Goal: Find specific page/section: Find specific page/section

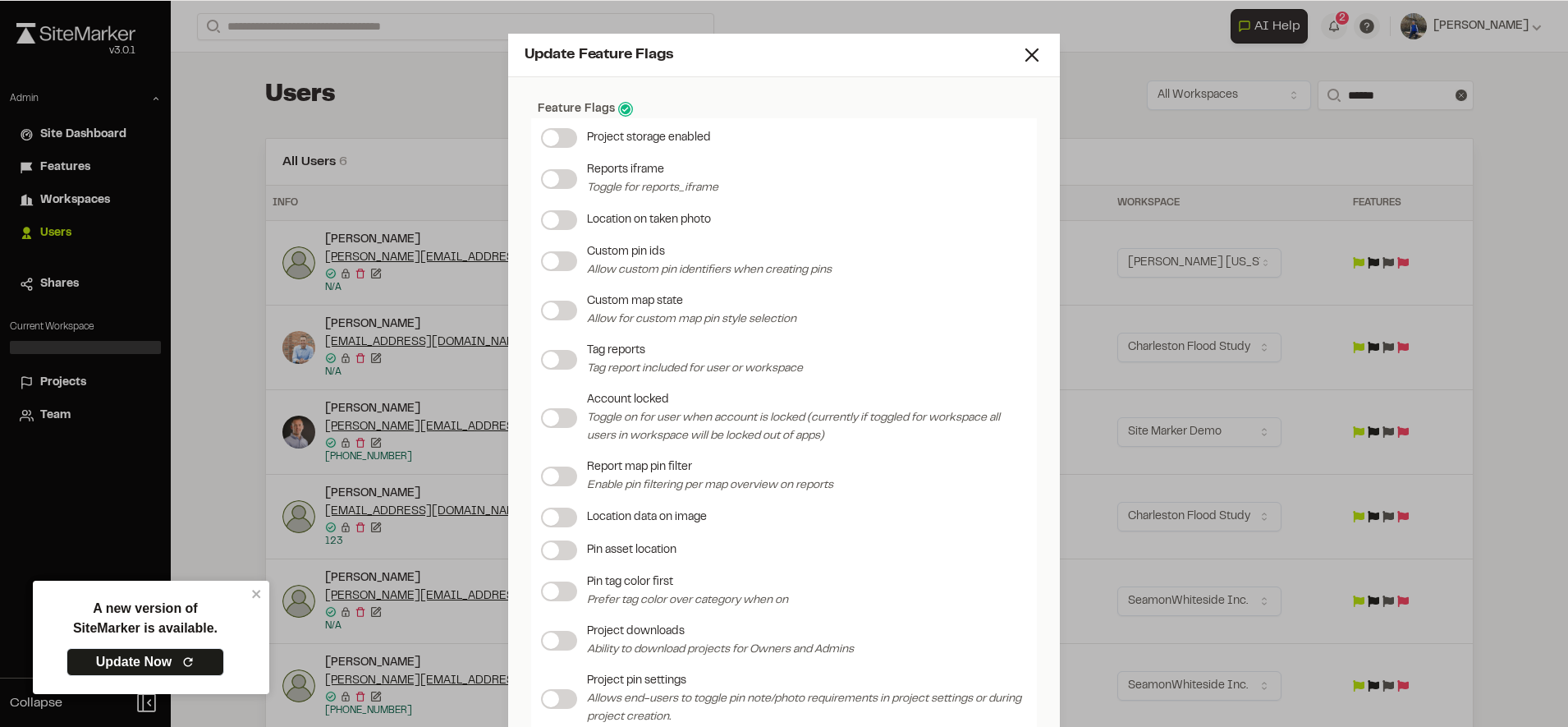
scroll to position [1302, 0]
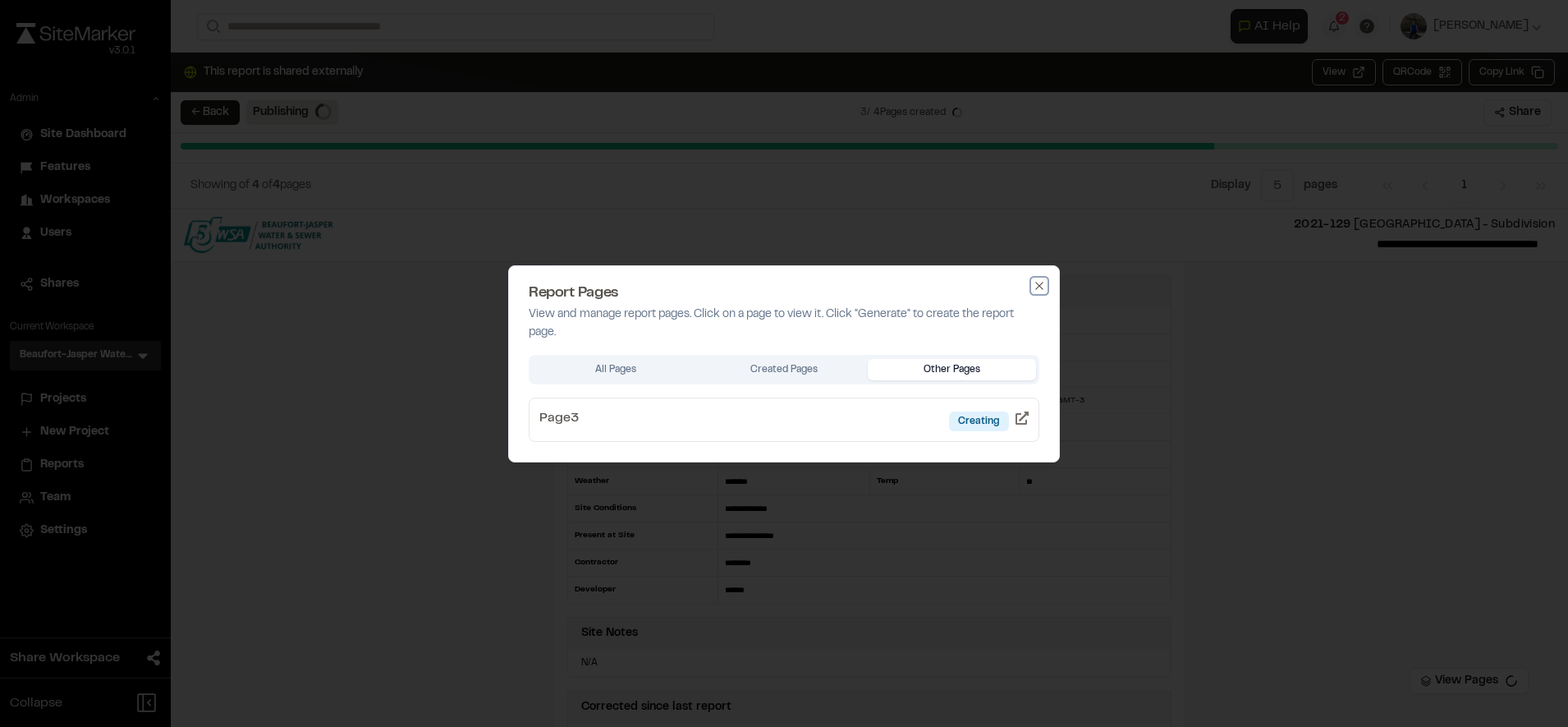
click at [1042, 280] on icon "button" at bounding box center [1039, 286] width 13 height 13
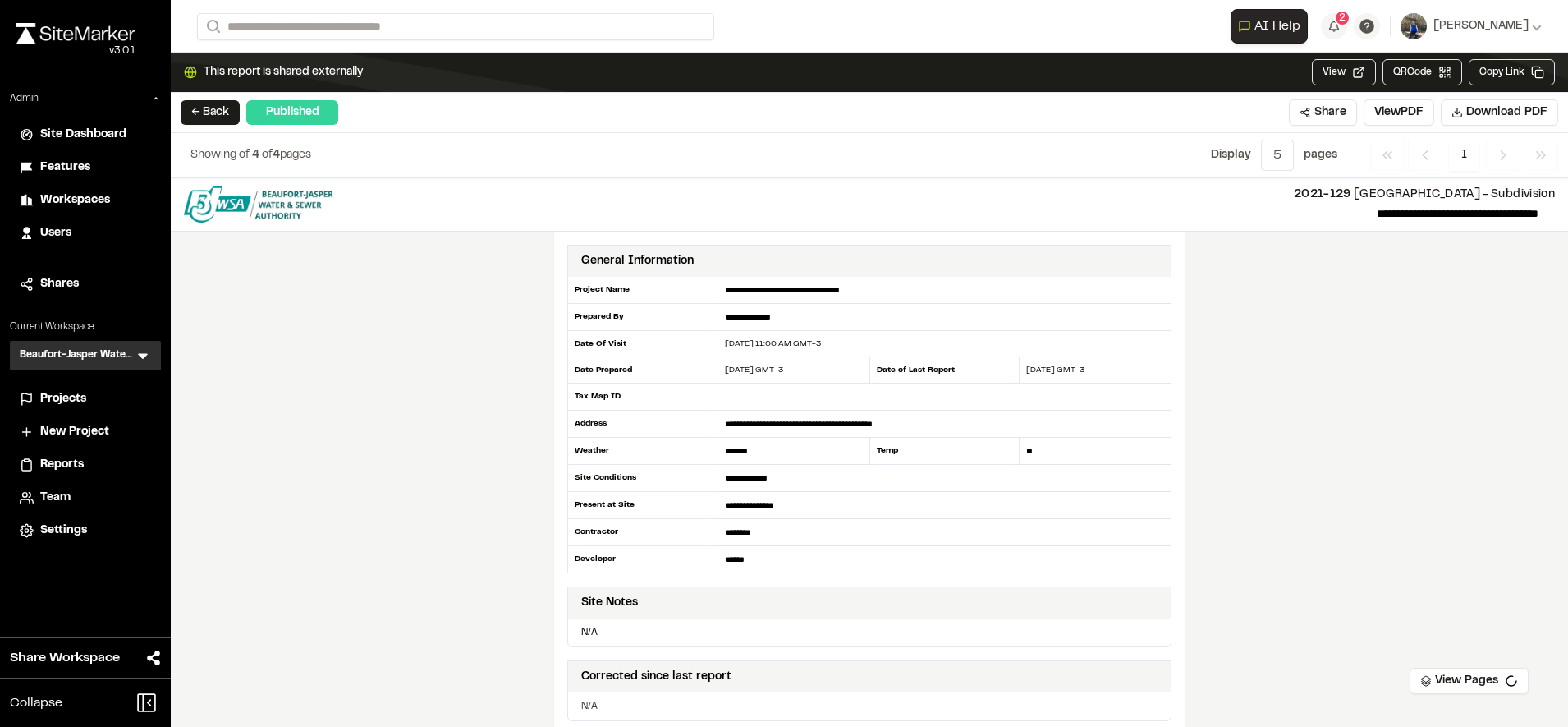
click at [1212, 457] on div "**********" at bounding box center [869, 453] width 1397 height 549
click at [216, 105] on button "← Back" at bounding box center [211, 112] width 59 height 24
